Goal: Task Accomplishment & Management: Complete application form

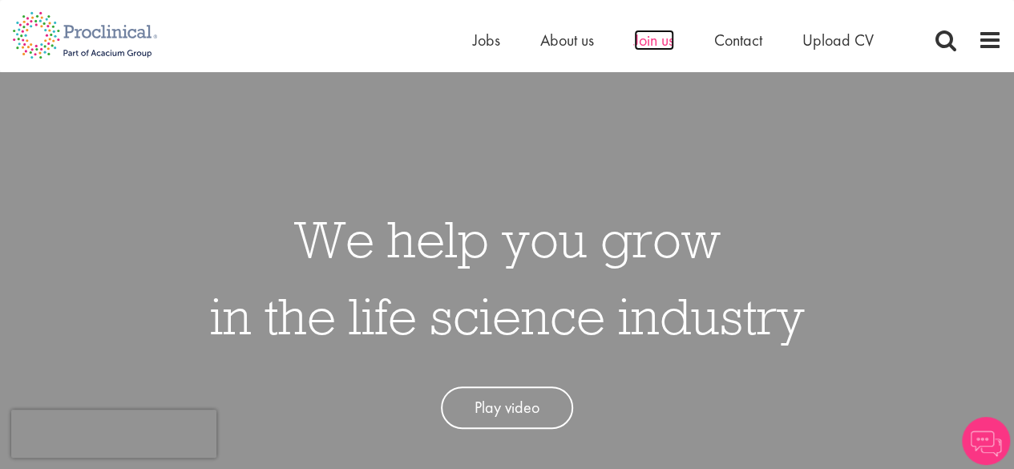
click at [646, 35] on span "Join us" at bounding box center [654, 40] width 40 height 21
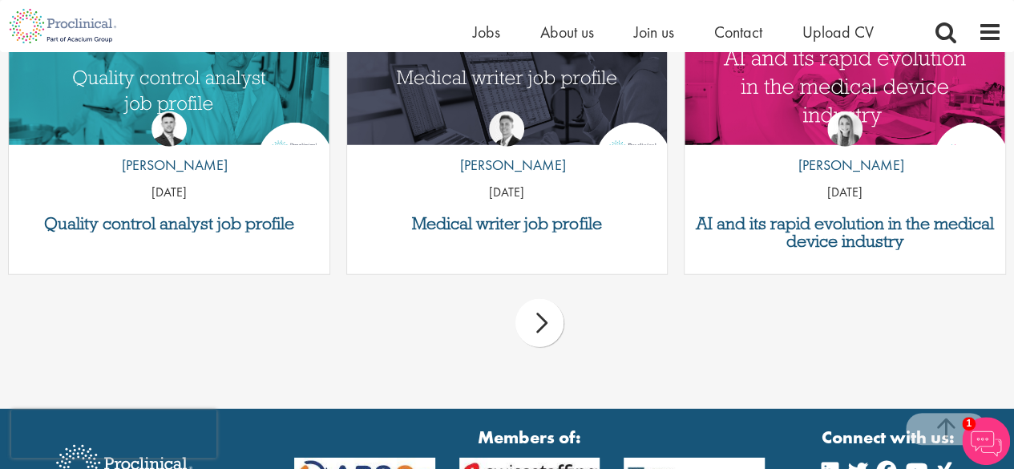
scroll to position [2031, 0]
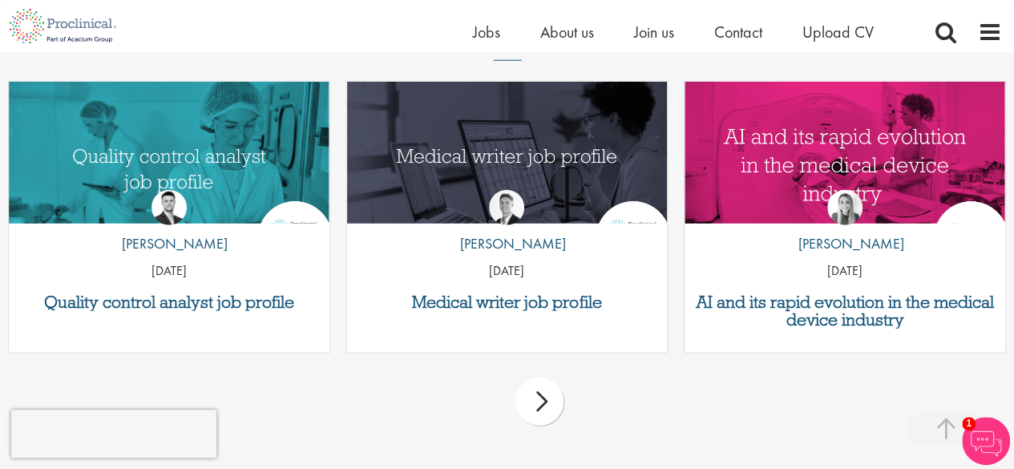
click at [191, 284] on div "by Joshua Godden 14 Aug 25" at bounding box center [169, 229] width 321 height 119
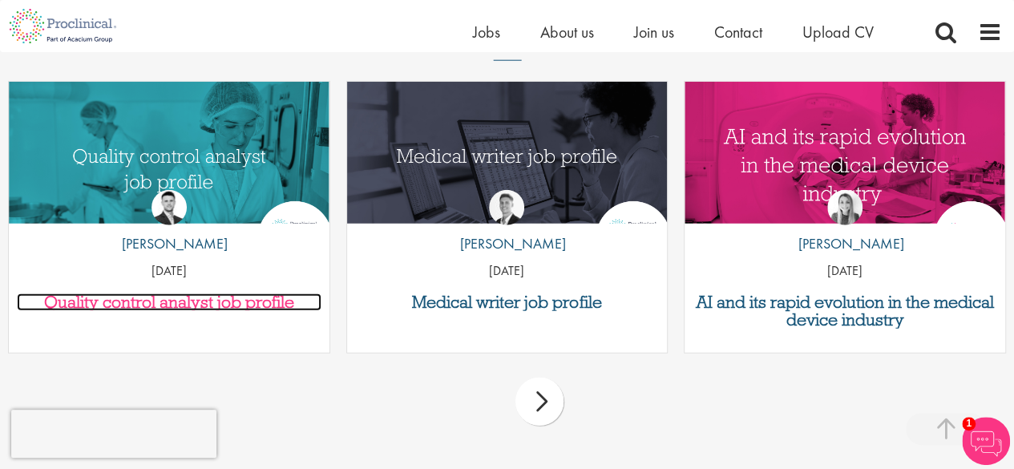
click at [196, 296] on h3 "Quality control analyst job profile" at bounding box center [169, 302] width 305 height 18
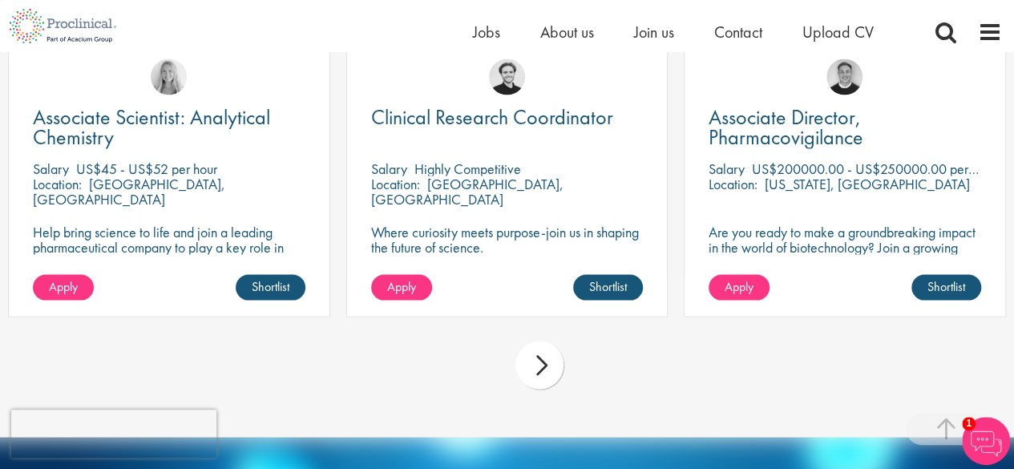
scroll to position [4464, 0]
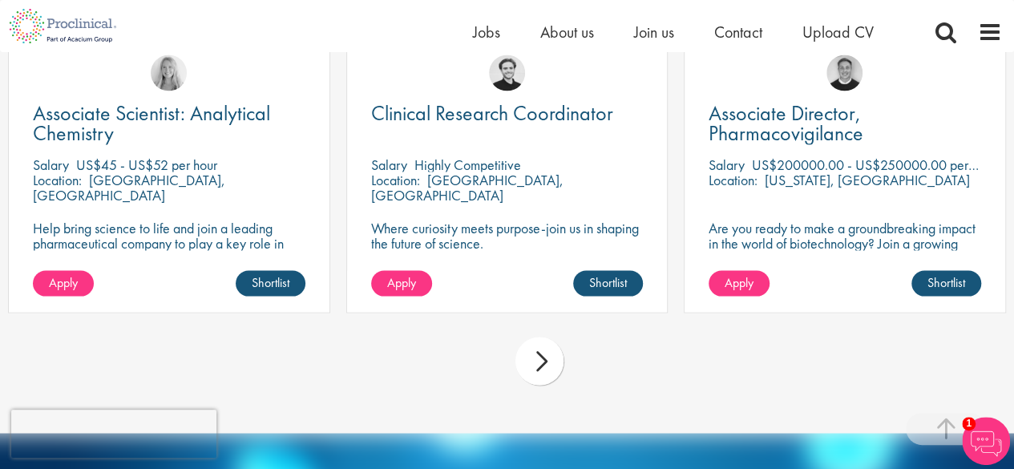
click at [539, 382] on div "next" at bounding box center [539, 361] width 48 height 48
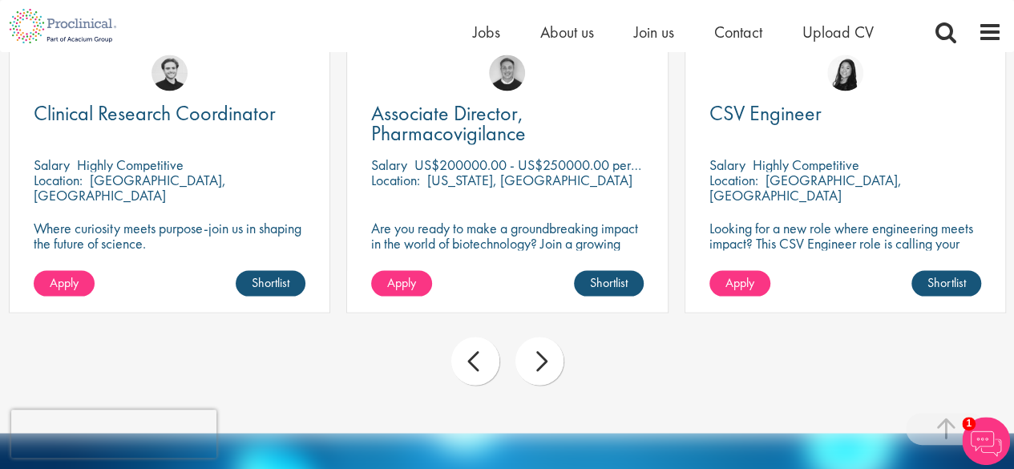
click at [484, 377] on div "prev" at bounding box center [475, 361] width 48 height 48
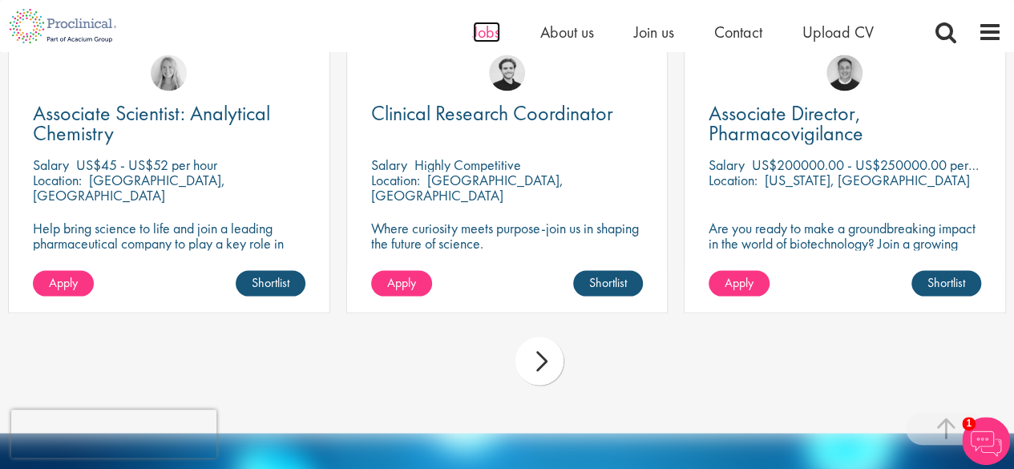
click at [492, 30] on span "Jobs" at bounding box center [486, 32] width 27 height 21
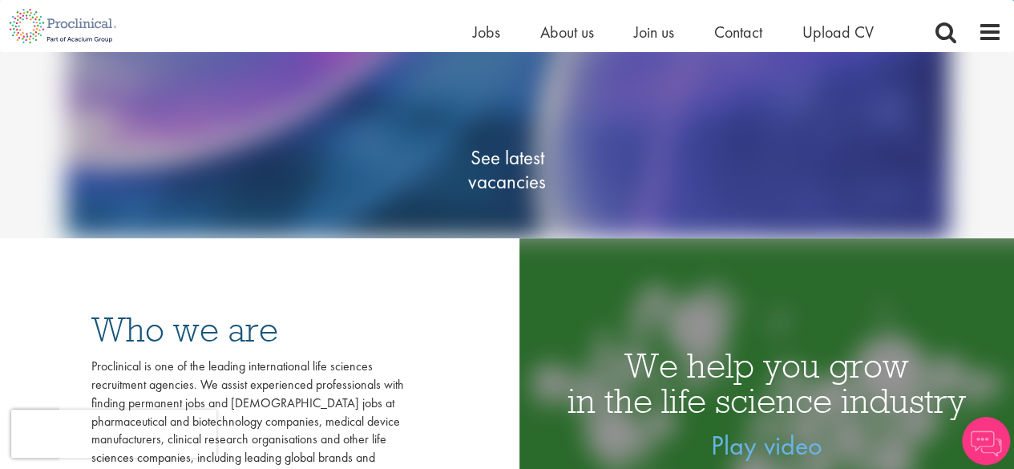
scroll to position [267, 0]
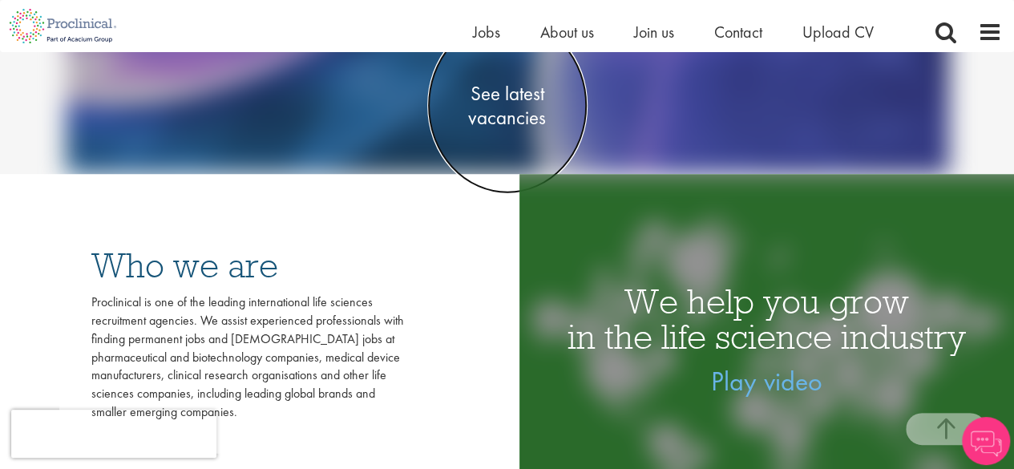
click at [506, 102] on span "See latest vacancies" at bounding box center [507, 105] width 160 height 48
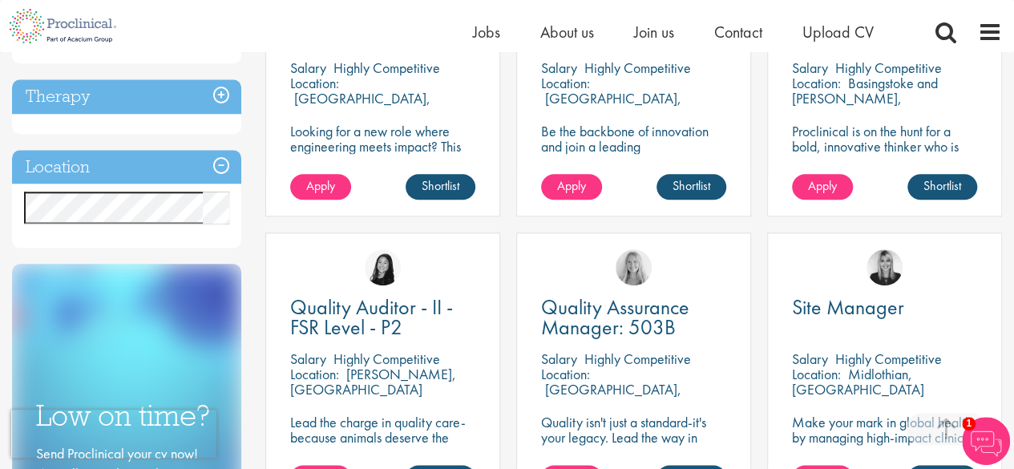
scroll to position [712, 0]
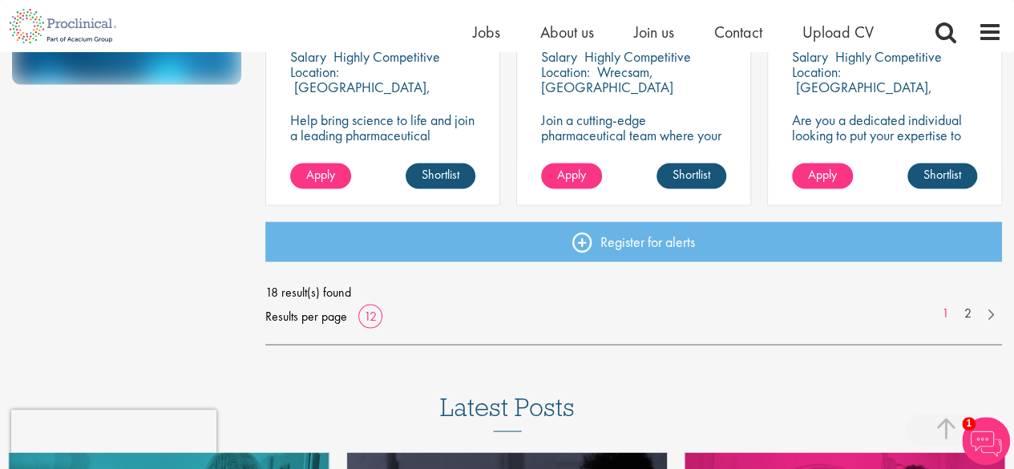
scroll to position [1305, 0]
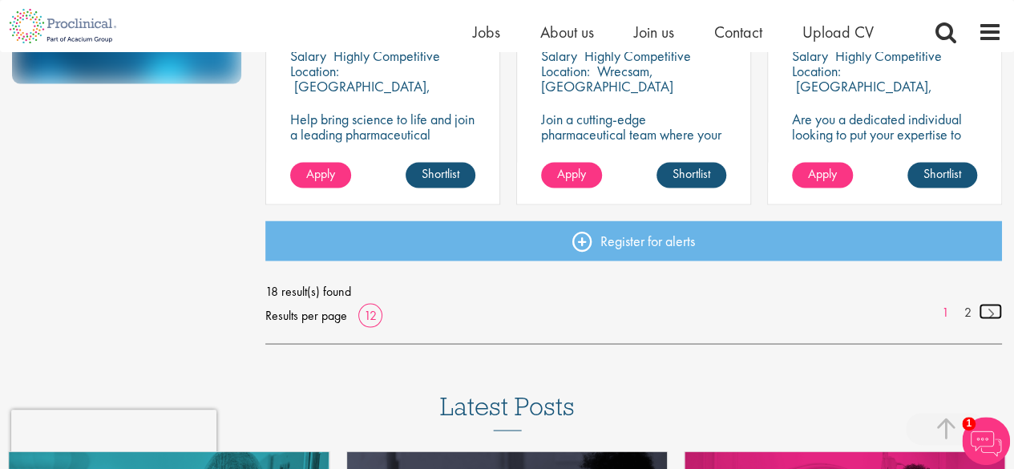
click at [988, 311] on link at bounding box center [990, 311] width 23 height 16
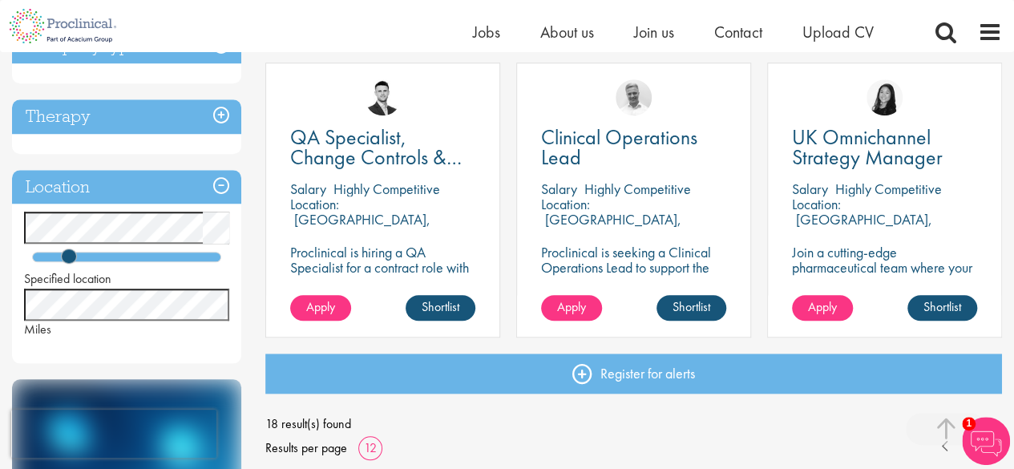
scroll to position [591, 0]
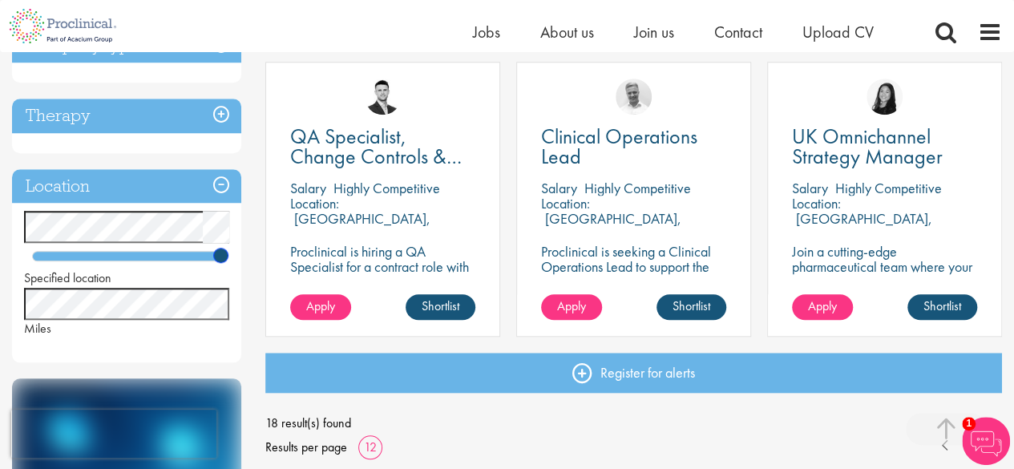
drag, startPoint x: 69, startPoint y: 256, endPoint x: 362, endPoint y: 297, distance: 296.2
click at [362, 297] on div "Discipline Biometrics (1) - + Statistics (1) Business Development (2) - + Comme…" at bounding box center [507, 189] width 1014 height 1217
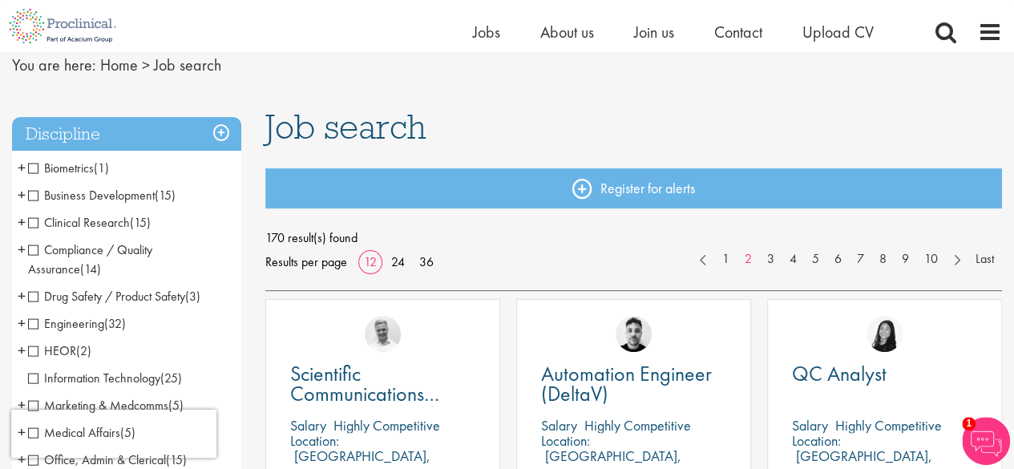
scroll to position [63, 0]
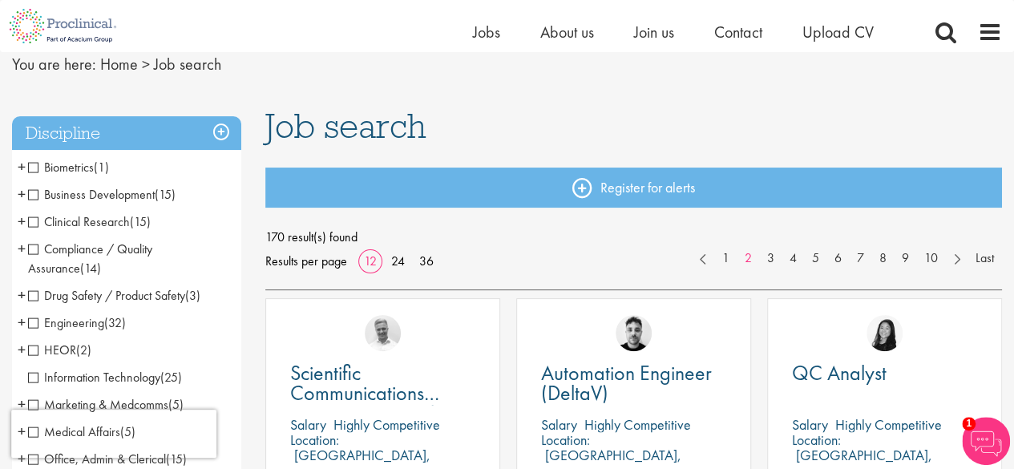
click at [22, 220] on span "+" at bounding box center [22, 221] width 8 height 24
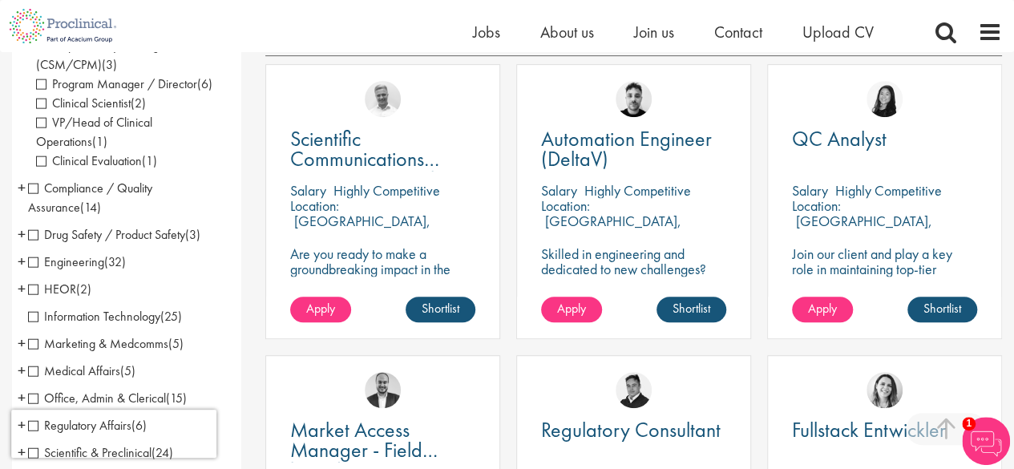
scroll to position [349, 0]
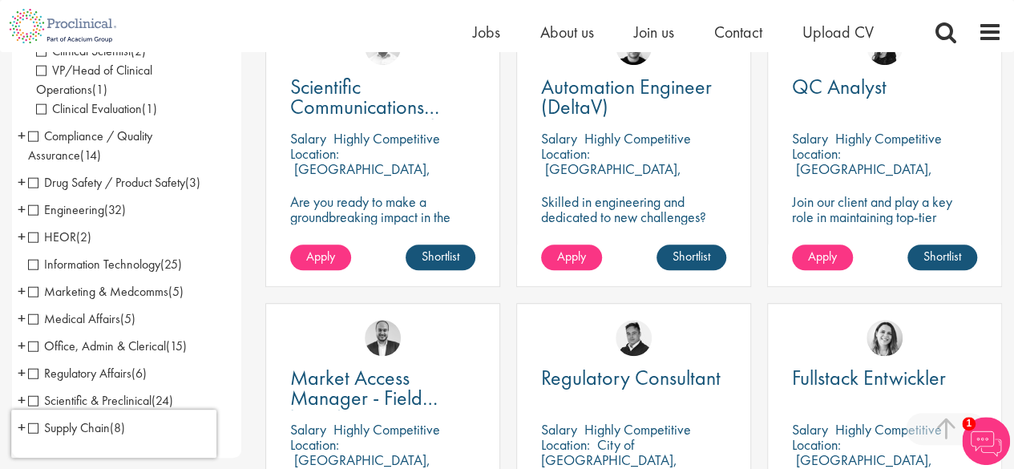
click at [22, 136] on span "+" at bounding box center [22, 135] width 8 height 24
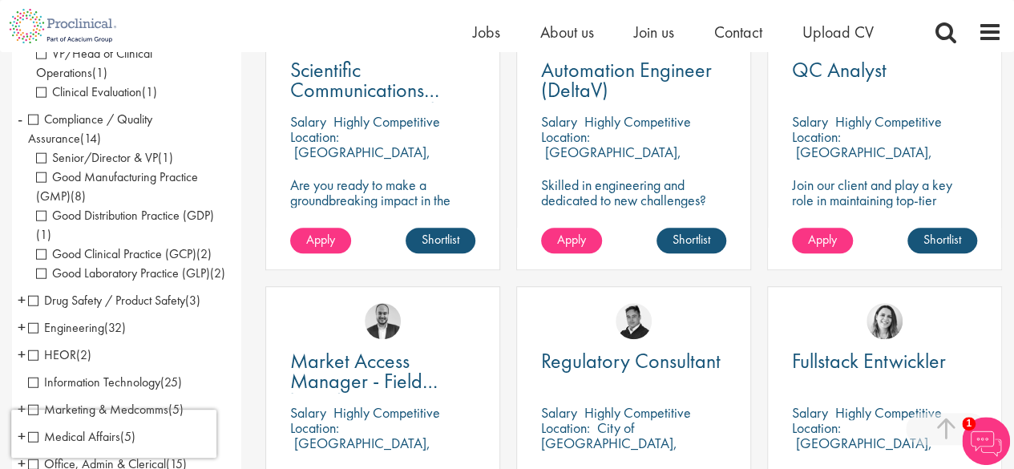
scroll to position [367, 0]
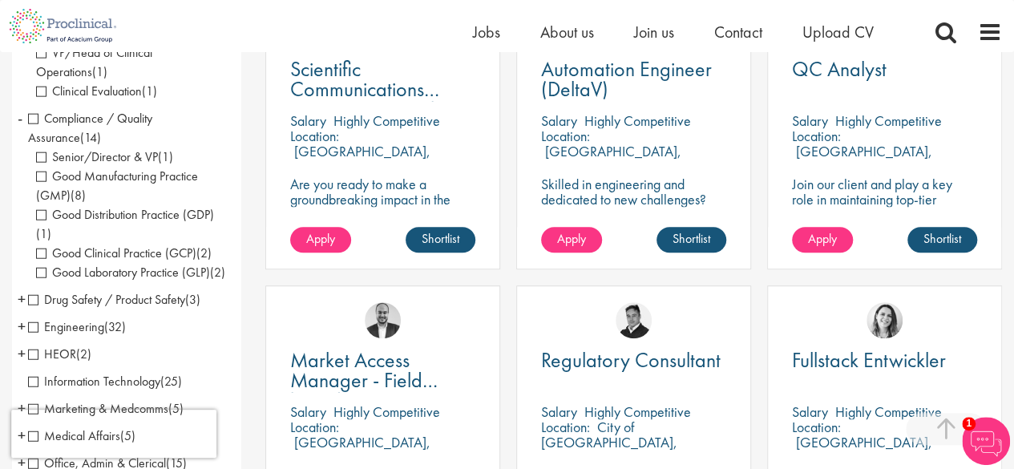
click at [42, 180] on span "Good Manufacturing Practice (GMP)" at bounding box center [117, 186] width 162 height 36
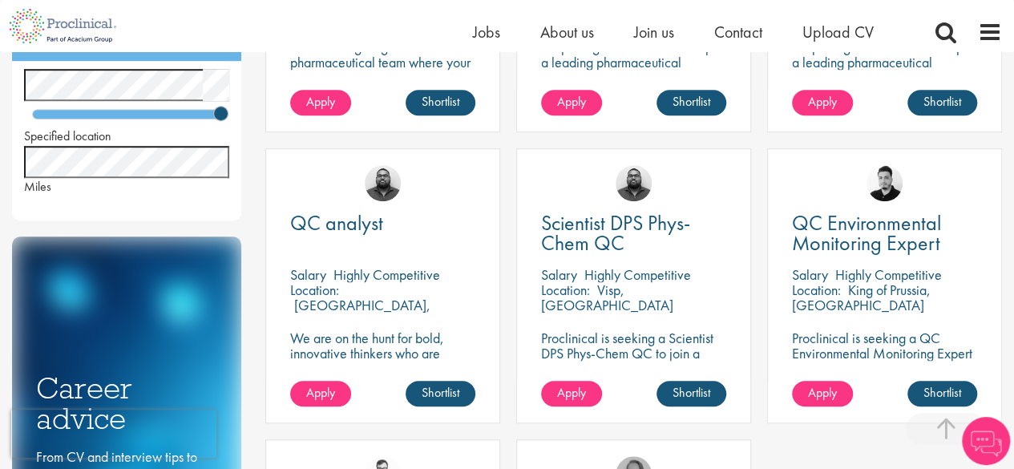
scroll to position [507, 0]
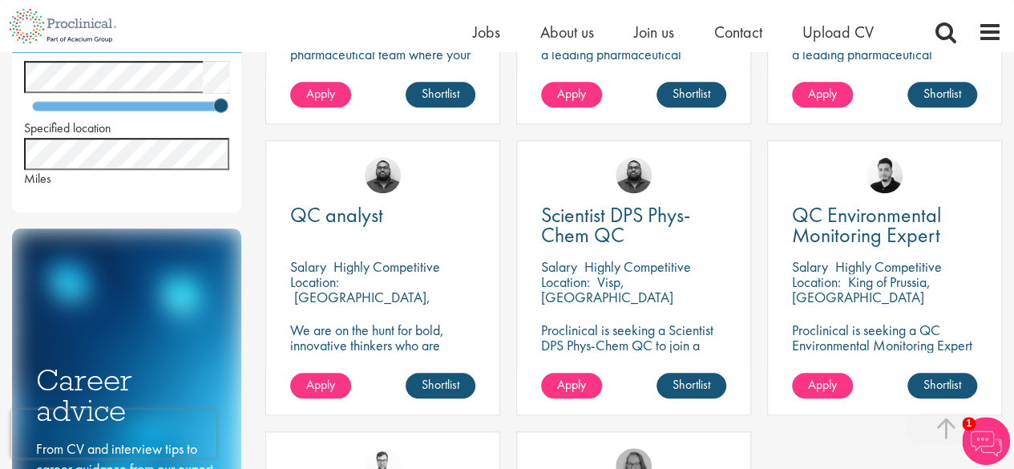
click at [338, 241] on div "QC analyst" at bounding box center [382, 226] width 185 height 42
click at [356, 204] on span "QC analyst" at bounding box center [336, 214] width 93 height 27
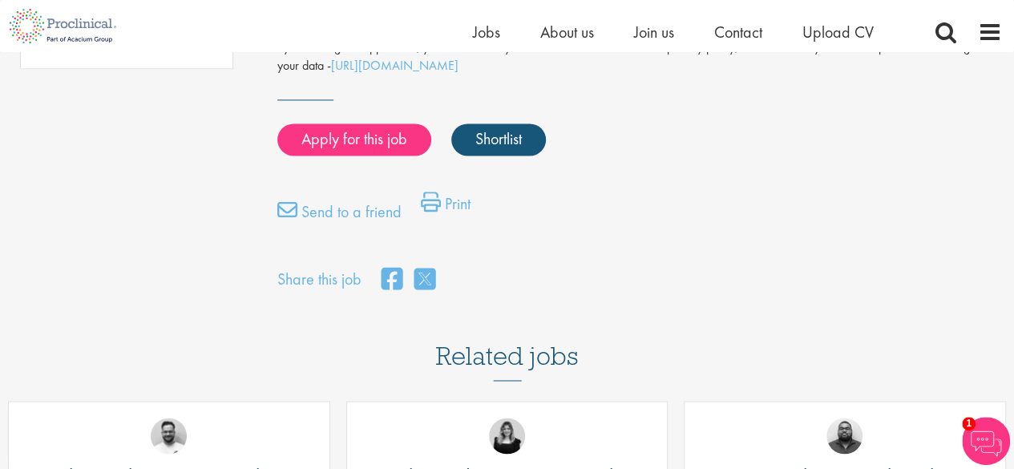
scroll to position [1099, 0]
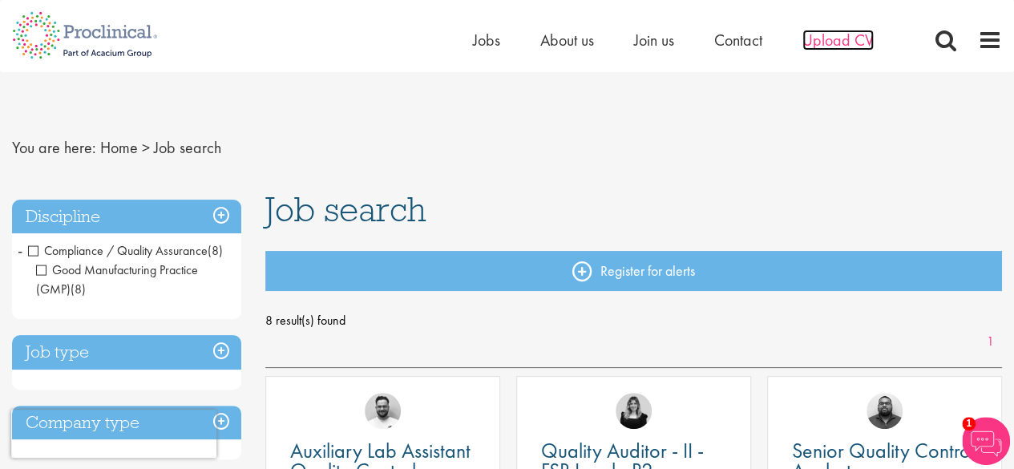
click at [842, 30] on span "Upload CV" at bounding box center [837, 40] width 71 height 21
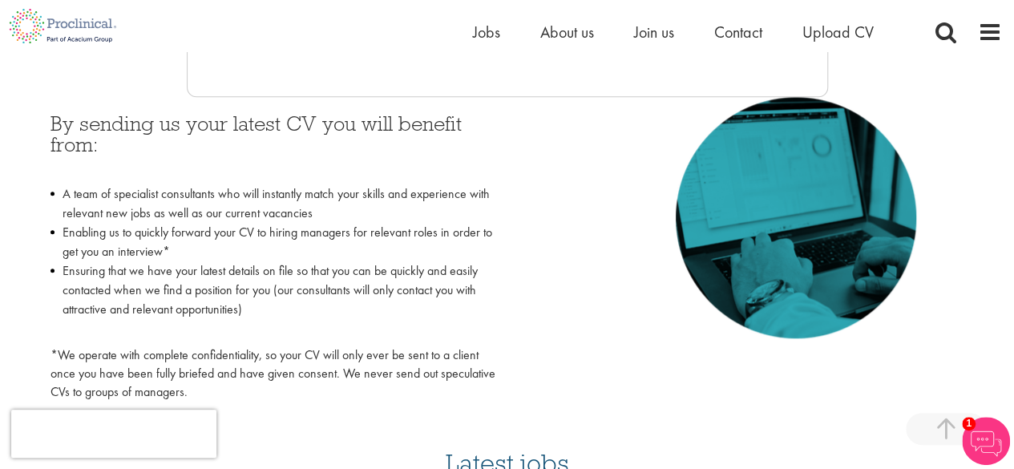
scroll to position [704, 0]
